Goal: Find specific fact: Find specific fact

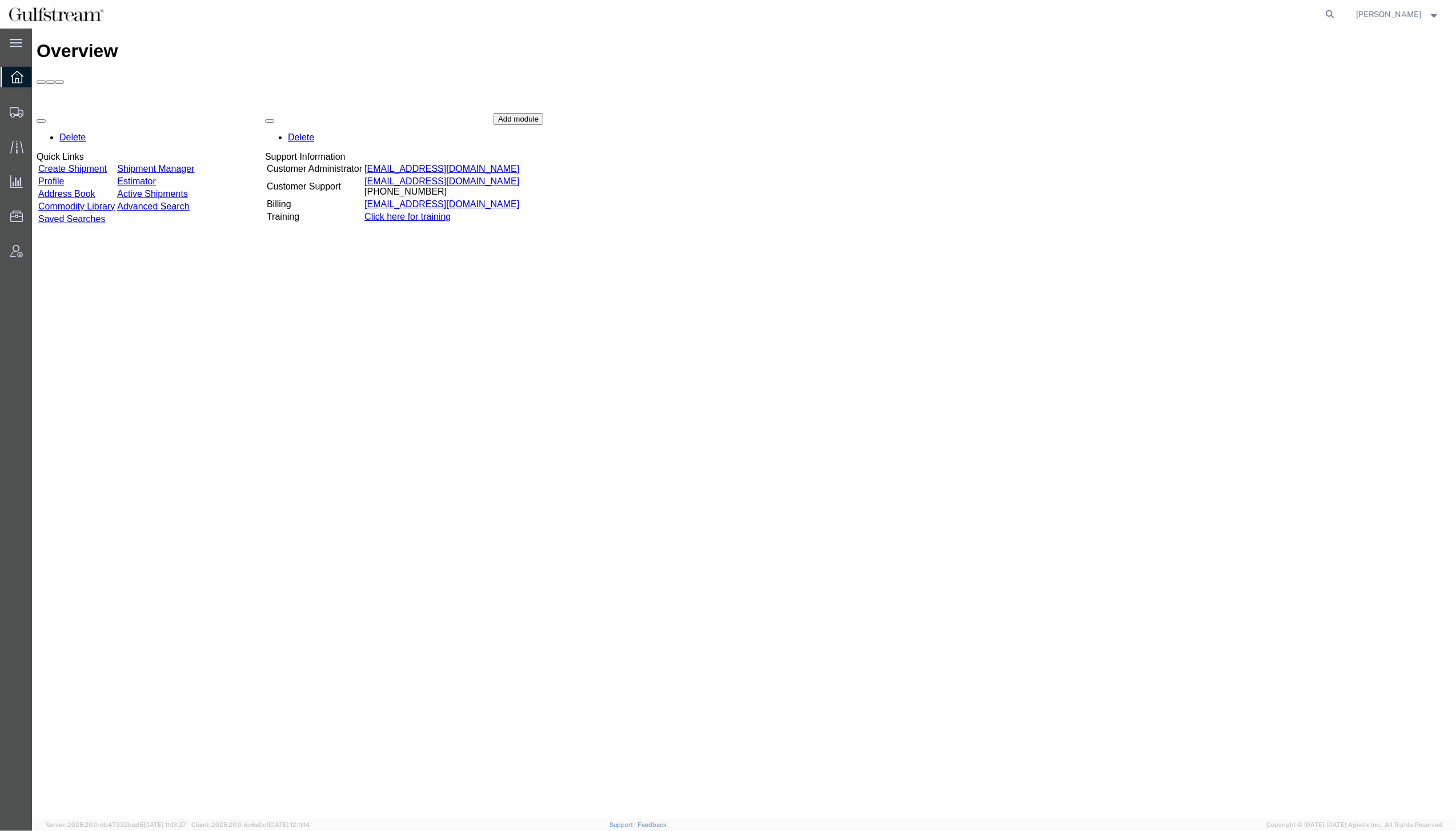
click at [1340, 3] on form at bounding box center [1331, 14] width 18 height 29
click at [1339, 14] on icon at bounding box center [1331, 14] width 16 height 16
click at [1278, 12] on input "search" at bounding box center [1148, 14] width 347 height 28
paste input "429545171873"
click at [1339, 16] on icon at bounding box center [1331, 14] width 16 height 16
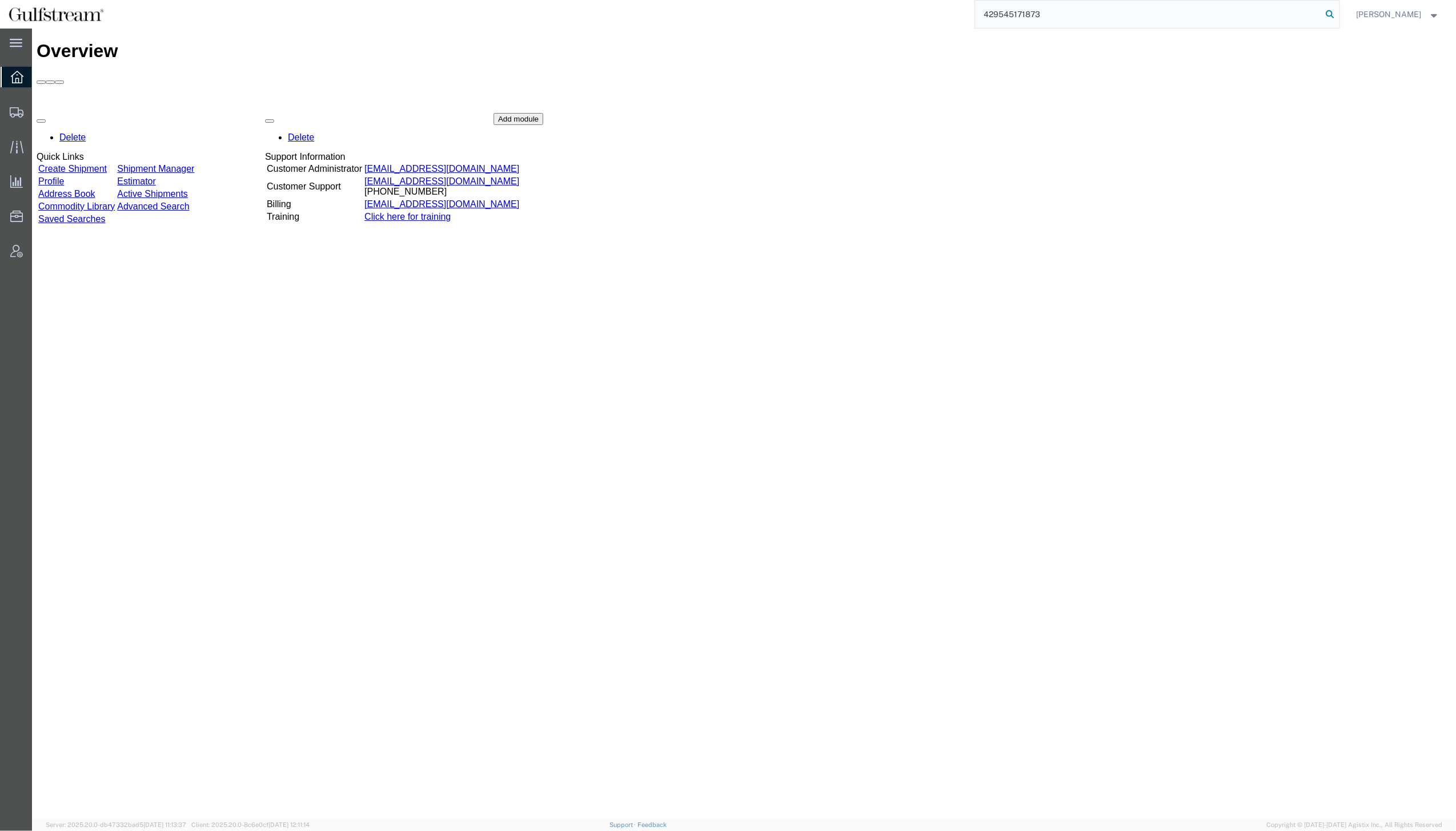
type input "429545171873"
click at [1086, 16] on input "429545171873" at bounding box center [1148, 14] width 347 height 28
